Goal: Task Accomplishment & Management: Use online tool/utility

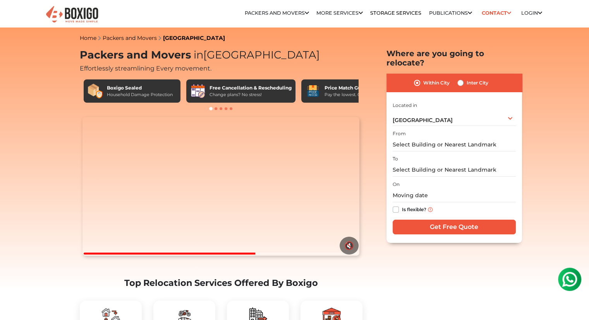
click at [191, 67] on span "Effortlessly streamlining Every movement." at bounding box center [146, 68] width 132 height 7
click at [162, 67] on span "Effortlessly streamlining Every movement." at bounding box center [146, 68] width 132 height 7
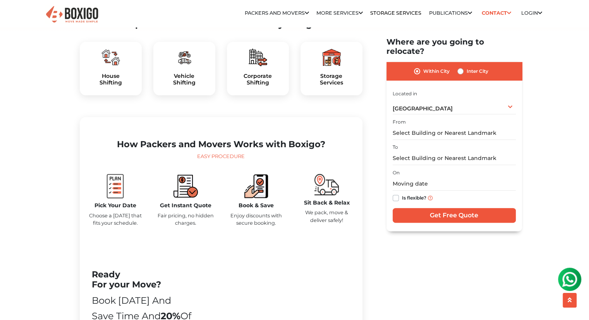
scroll to position [258, 0]
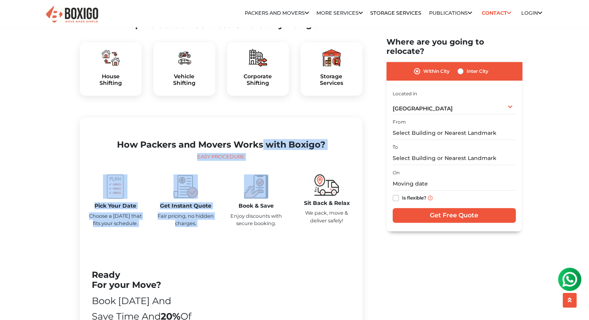
drag, startPoint x: 221, startPoint y: 221, endPoint x: 383, endPoint y: -34, distance: 301.3
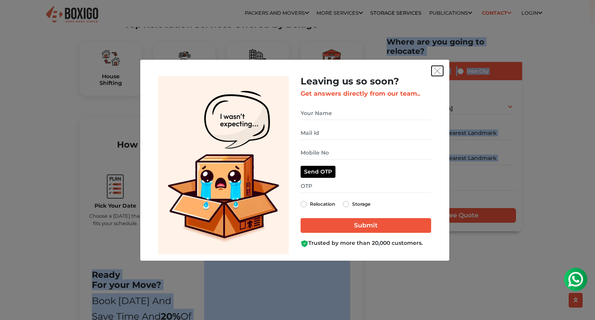
click at [441, 73] on button "get free quote dialog" at bounding box center [437, 71] width 12 height 10
